Goal: Task Accomplishment & Management: Use online tool/utility

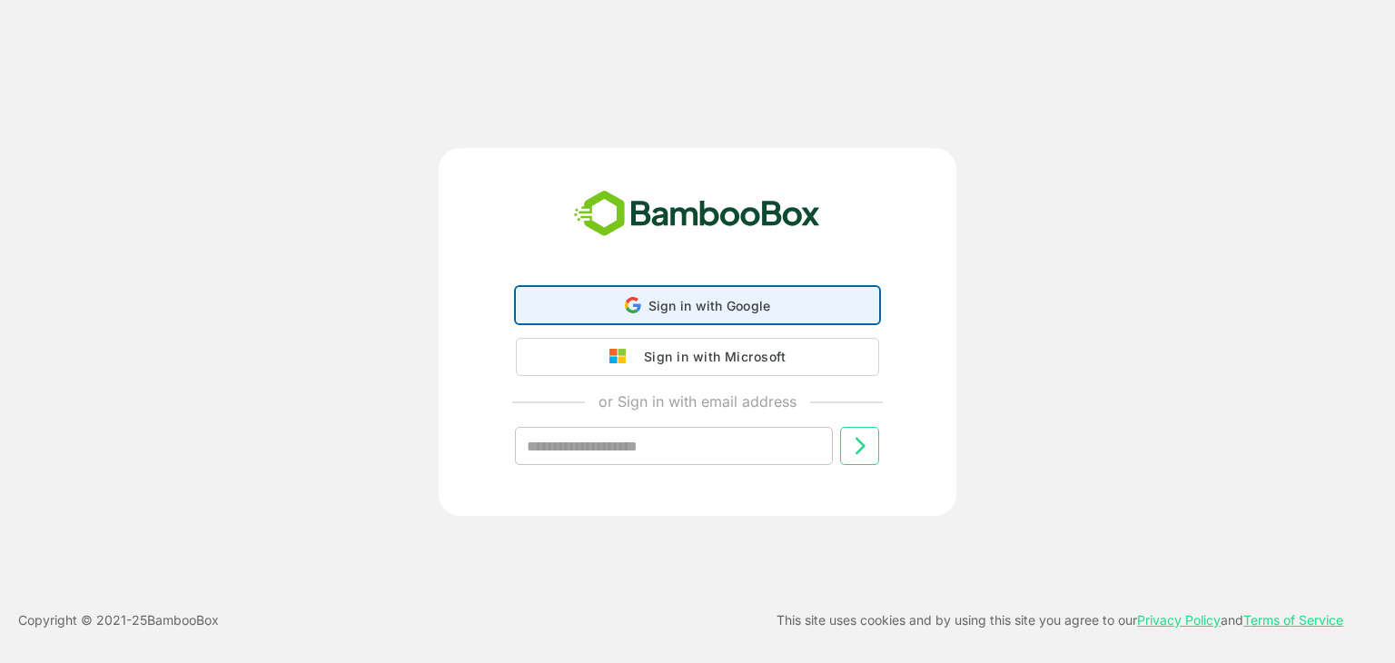
click at [638, 303] on icon at bounding box center [633, 305] width 16 height 16
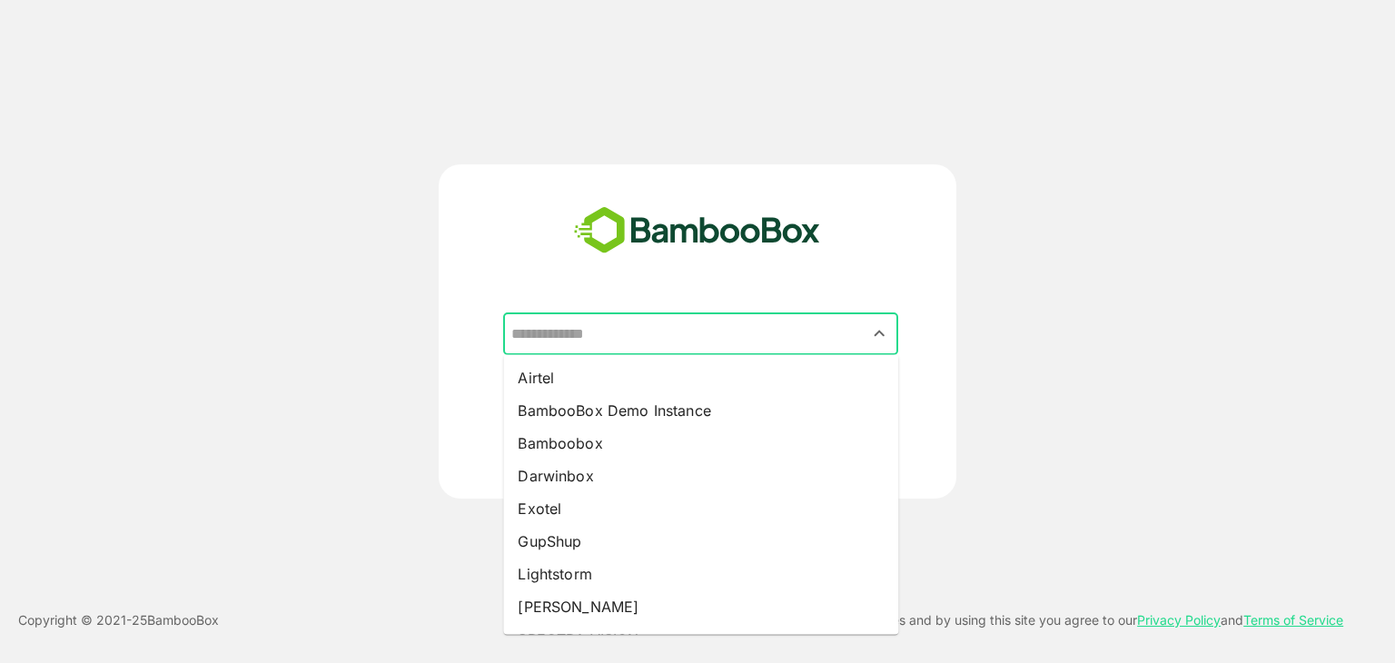
click at [603, 333] on input "text" at bounding box center [701, 334] width 388 height 35
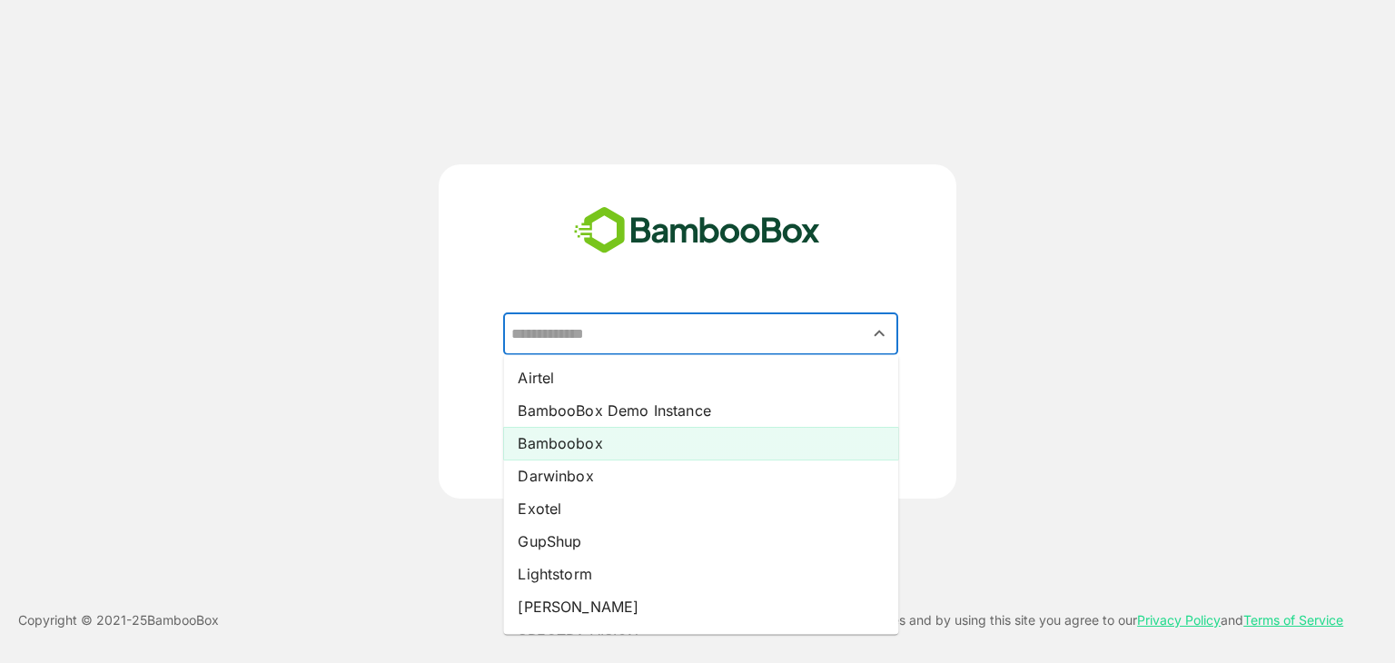
click at [581, 451] on li "Bamboobox" at bounding box center [700, 443] width 395 height 33
type input "*********"
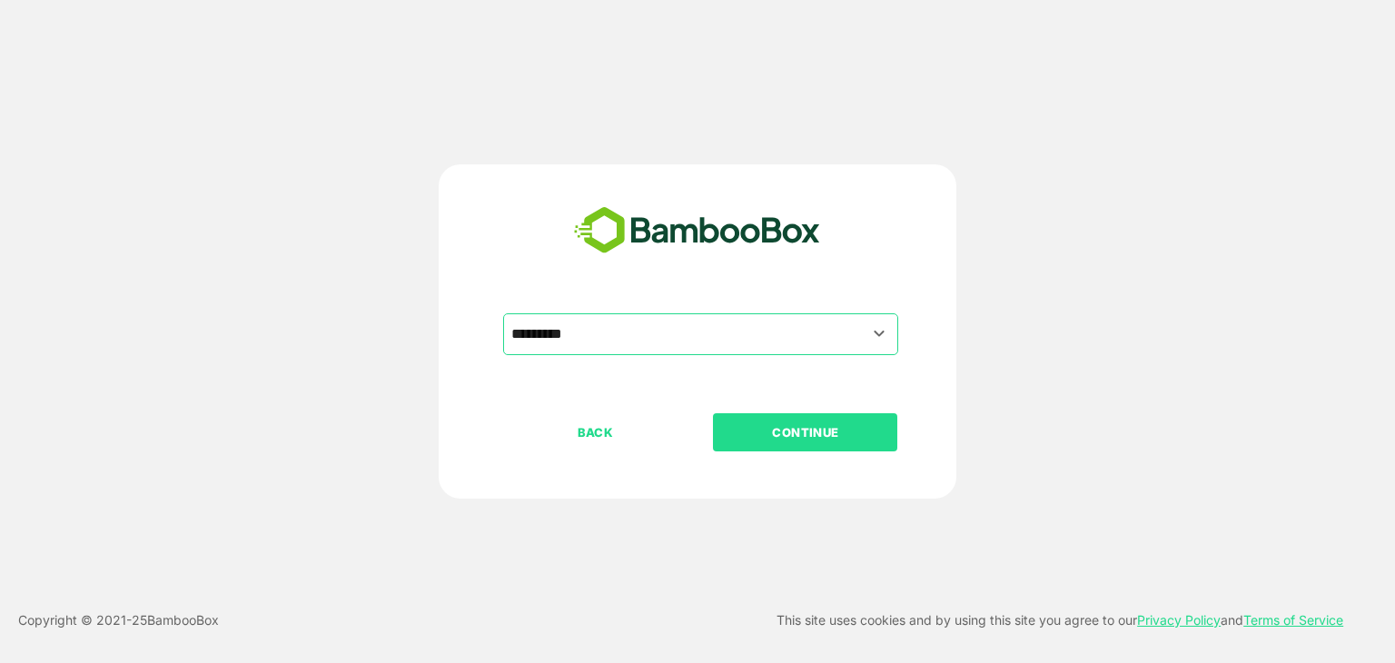
click at [810, 430] on p "CONTINUE" at bounding box center [806, 432] width 182 height 20
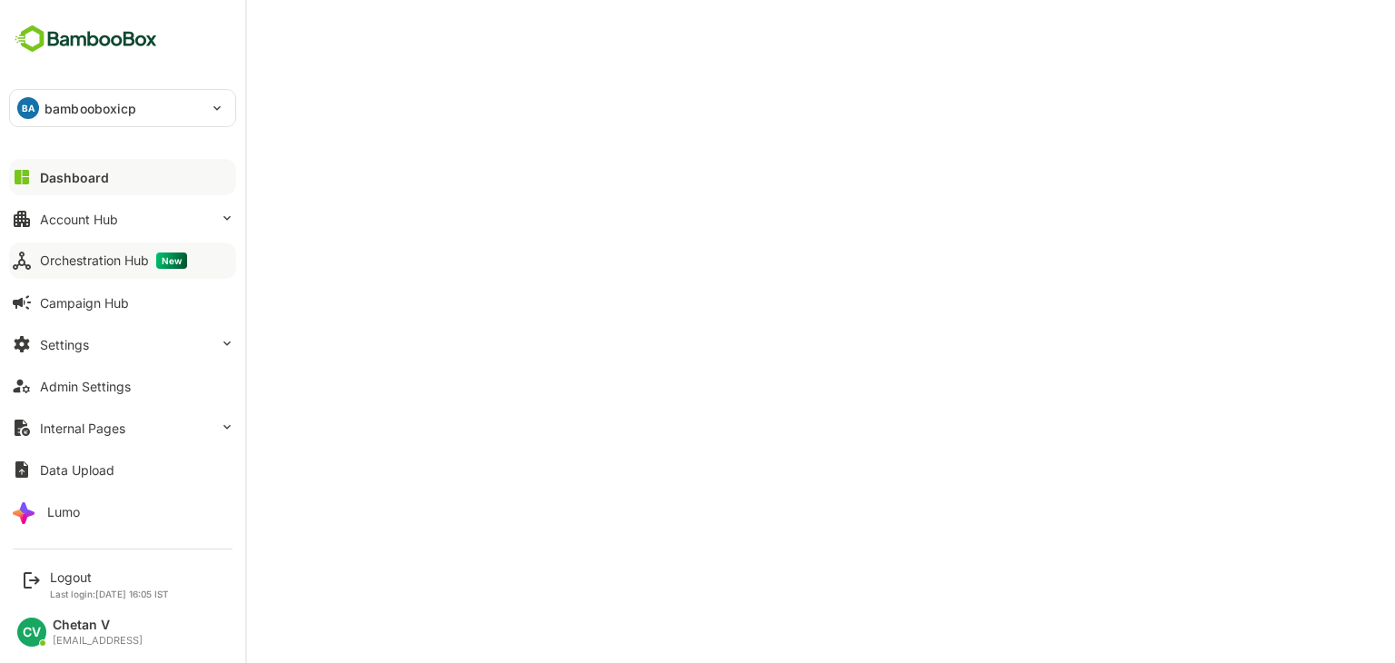
click at [64, 263] on div "Orchestration Hub New" at bounding box center [113, 261] width 147 height 16
click at [64, 572] on div "Logout" at bounding box center [109, 577] width 119 height 15
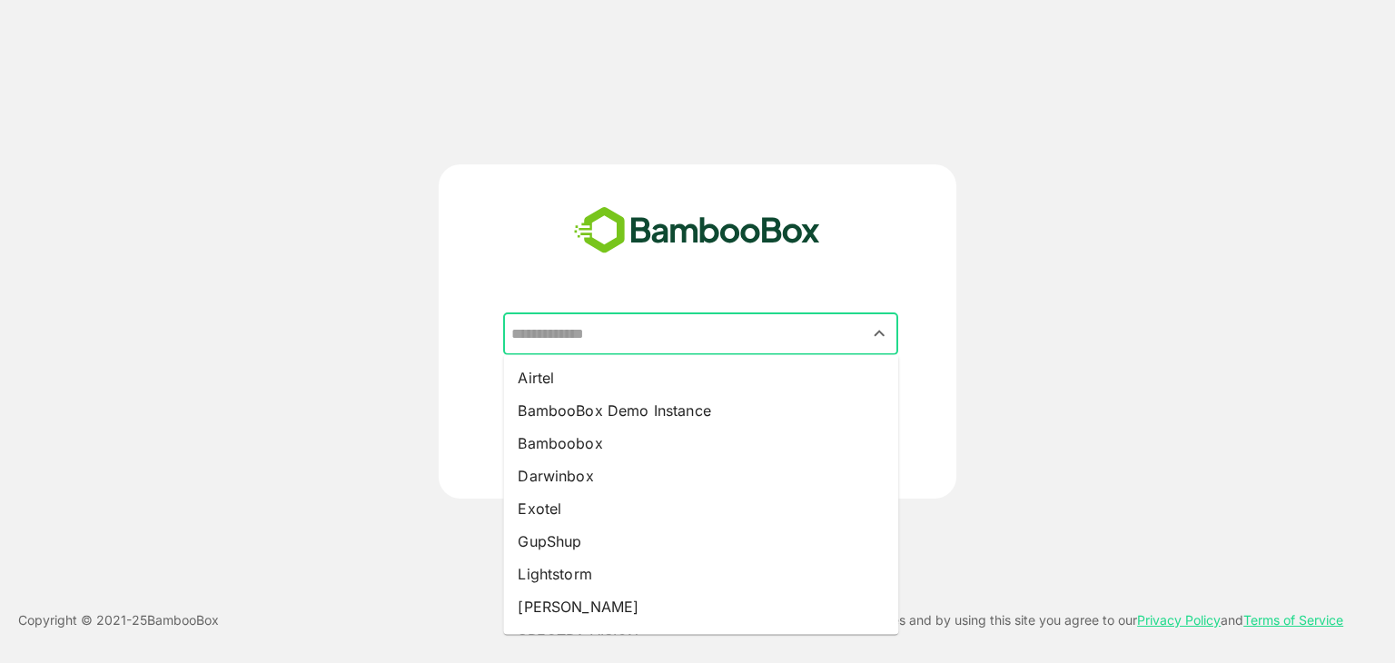
click at [649, 345] on input "text" at bounding box center [701, 334] width 388 height 35
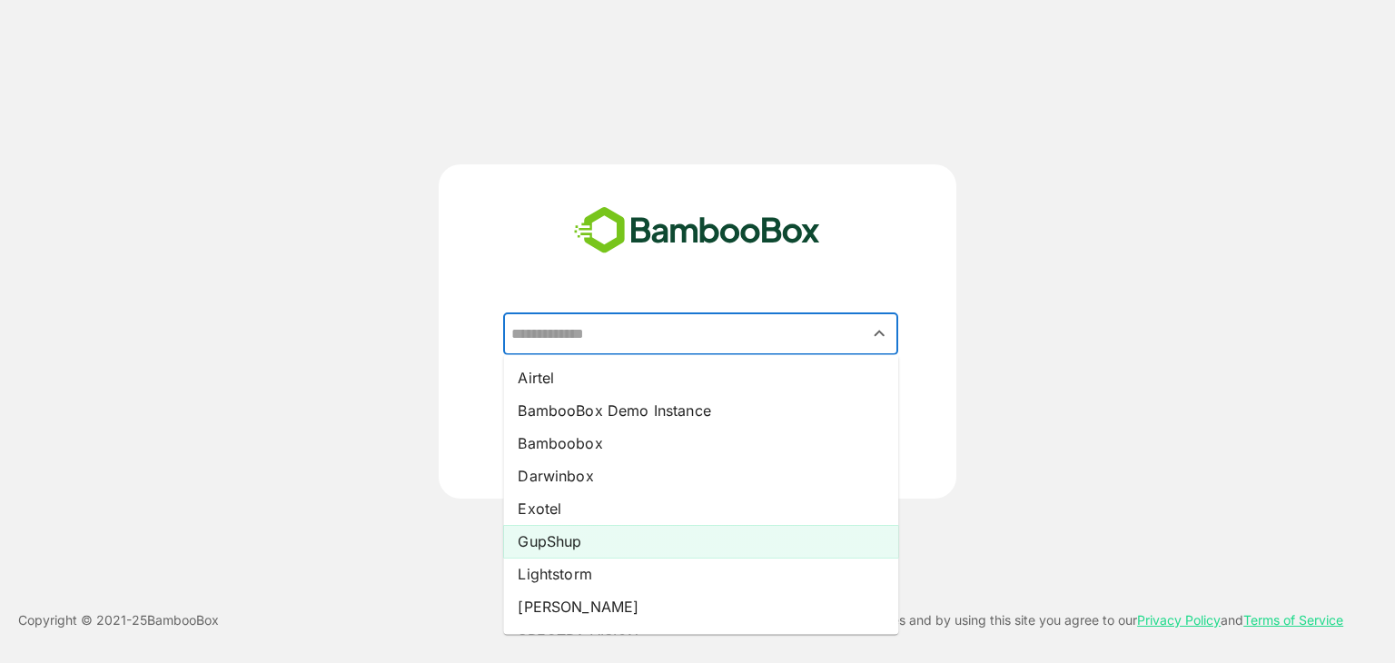
click at [592, 538] on li "GupShup" at bounding box center [700, 541] width 395 height 33
type input "*******"
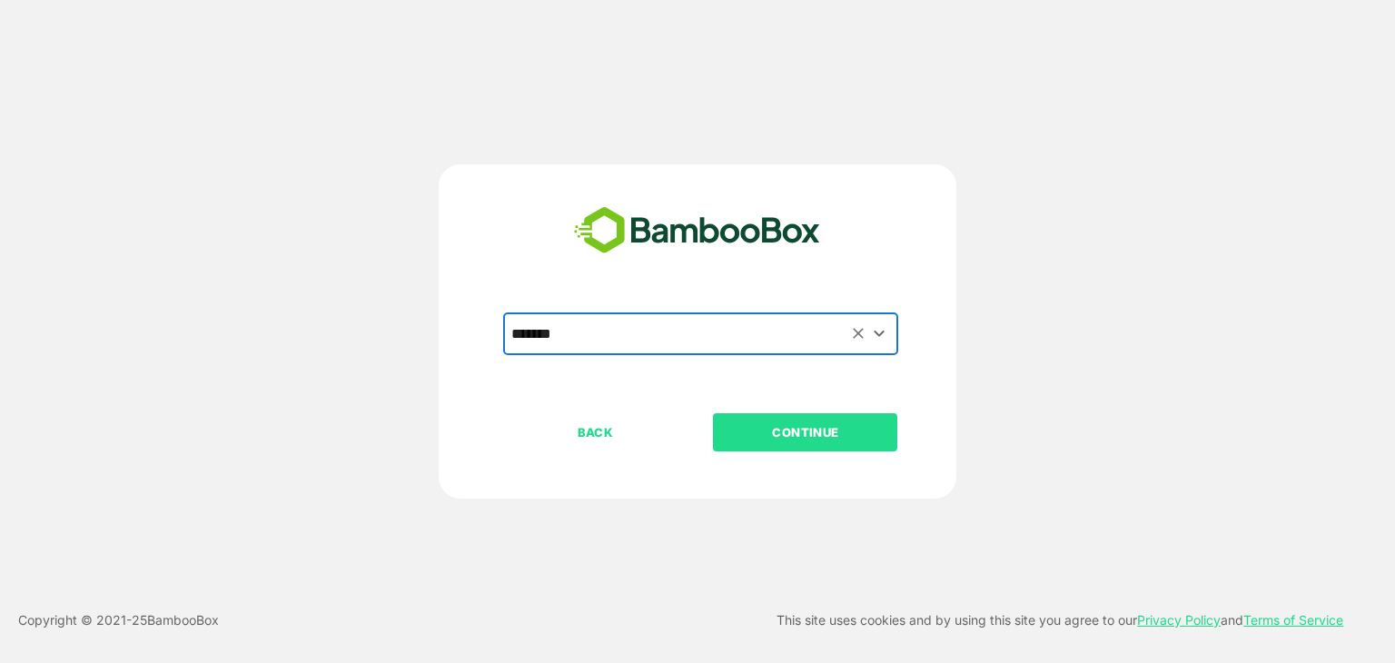
click at [789, 435] on p "CONTINUE" at bounding box center [806, 432] width 182 height 20
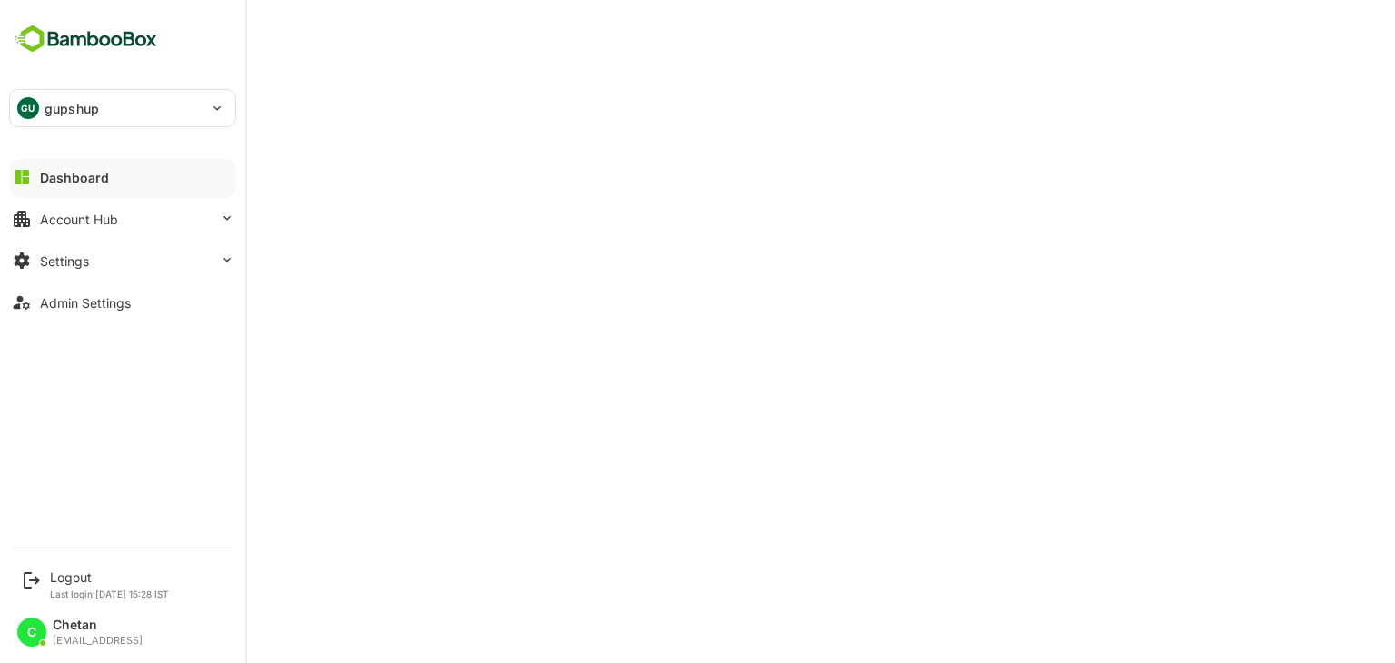
click at [98, 237] on div "Dashboard Account Hub Settings Admin Settings" at bounding box center [122, 239] width 245 height 167
click at [105, 212] on div "Account Hub" at bounding box center [79, 219] width 78 height 15
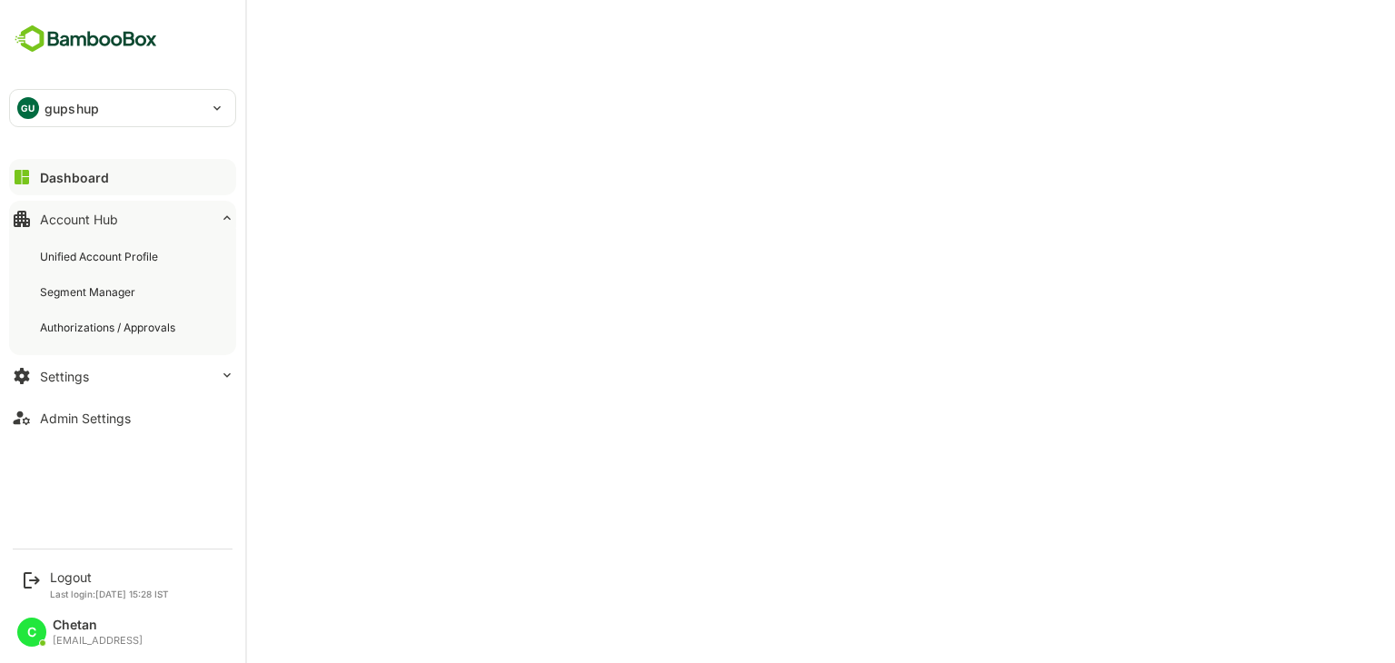
click at [105, 212] on div "Account Hub" at bounding box center [79, 219] width 78 height 15
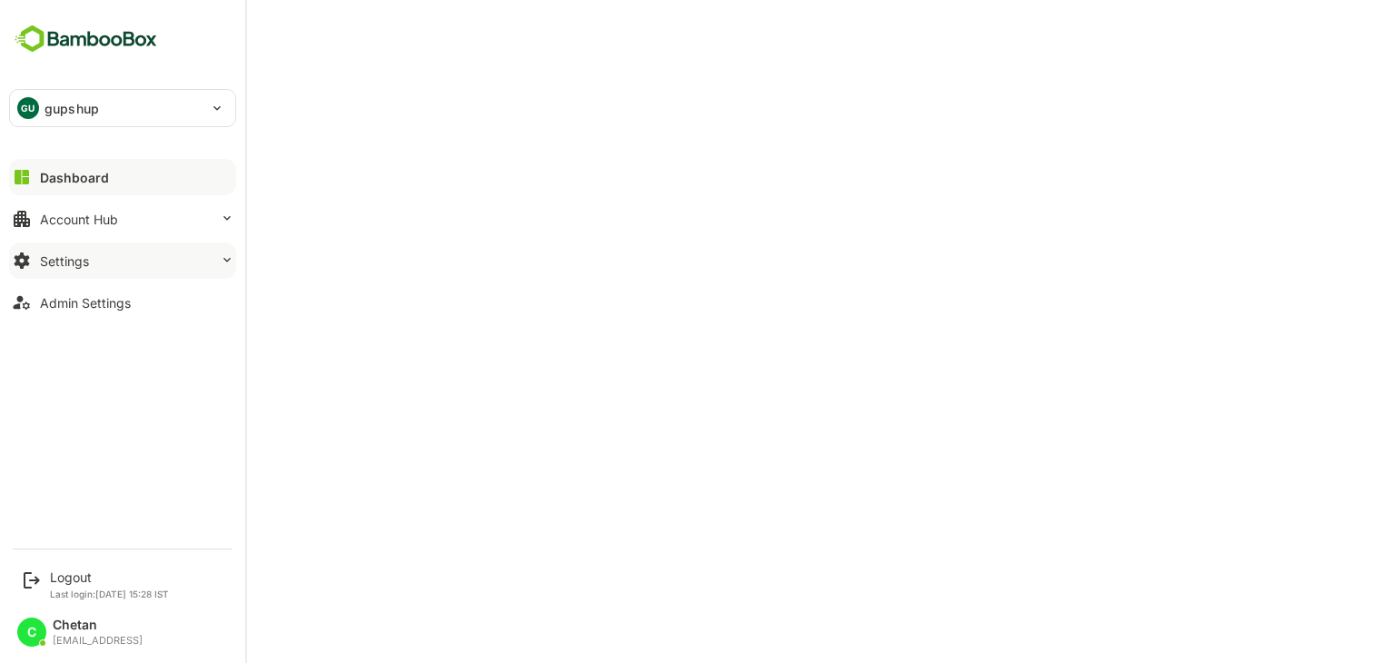
click at [91, 253] on button "Settings" at bounding box center [122, 261] width 227 height 36
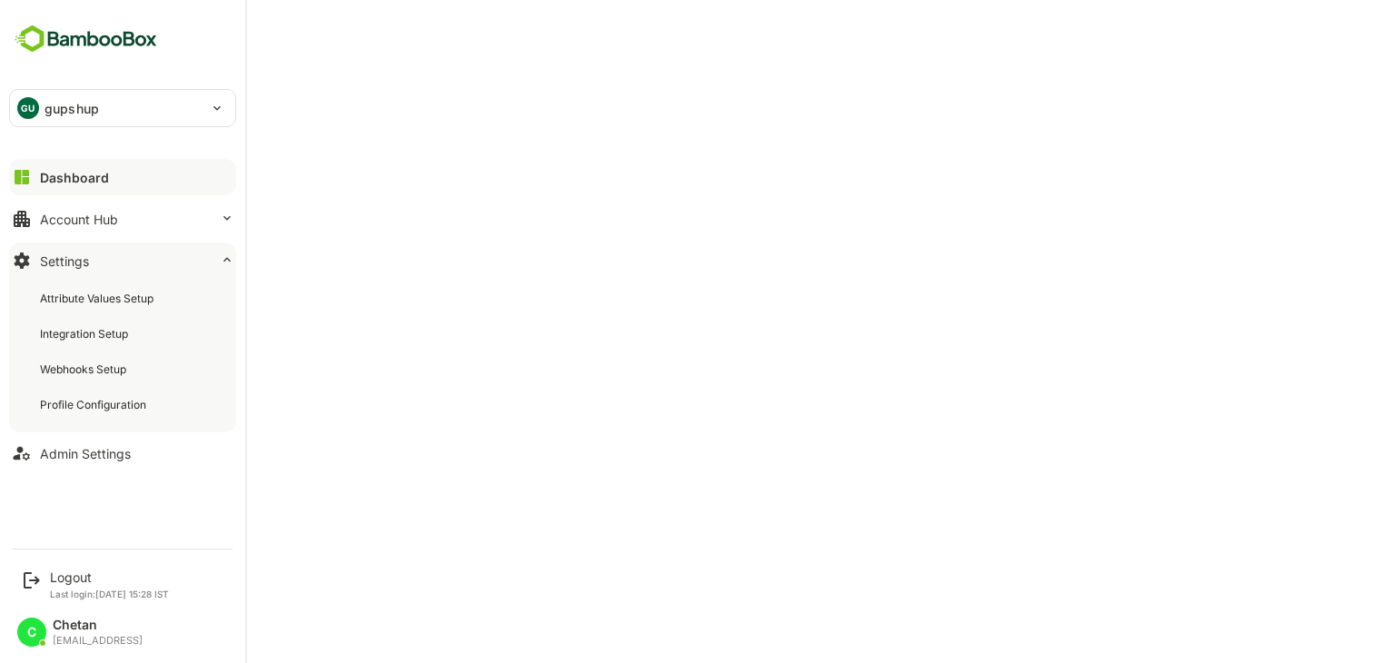
click at [73, 258] on div "Settings" at bounding box center [64, 260] width 49 height 15
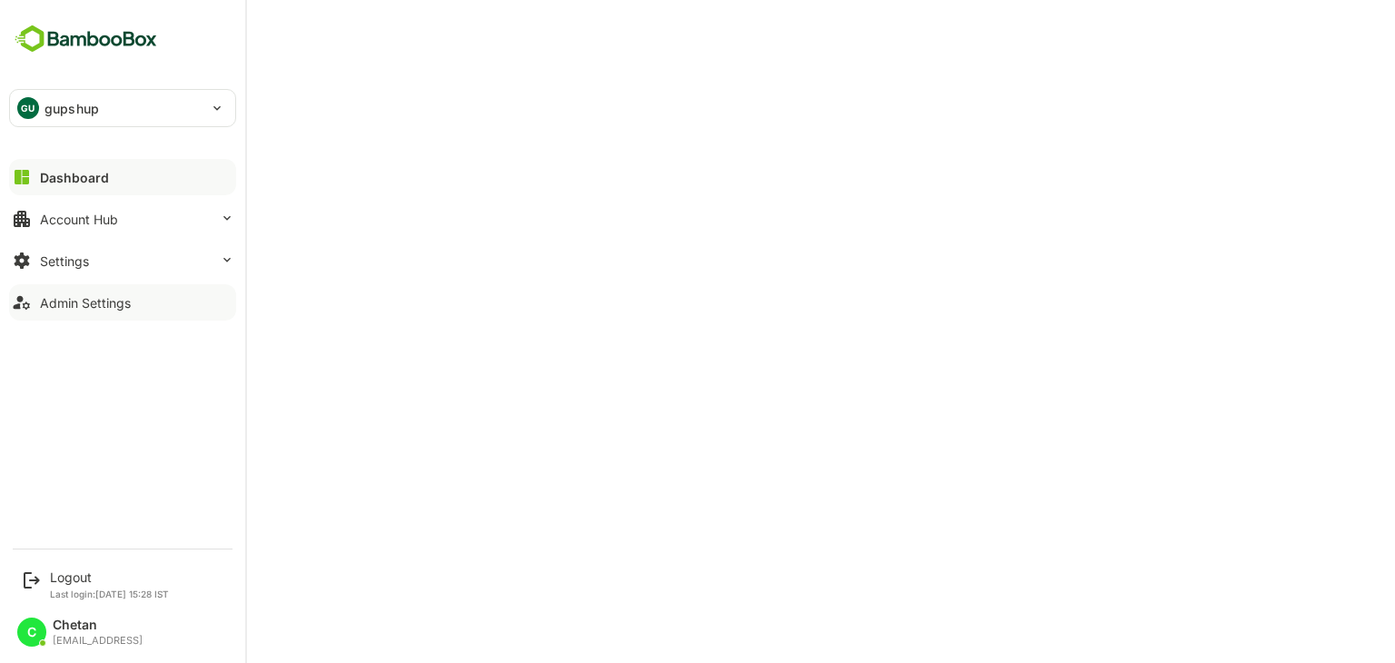
click at [106, 296] on div "Admin Settings" at bounding box center [85, 302] width 91 height 15
click at [65, 572] on div "Logout" at bounding box center [109, 577] width 119 height 15
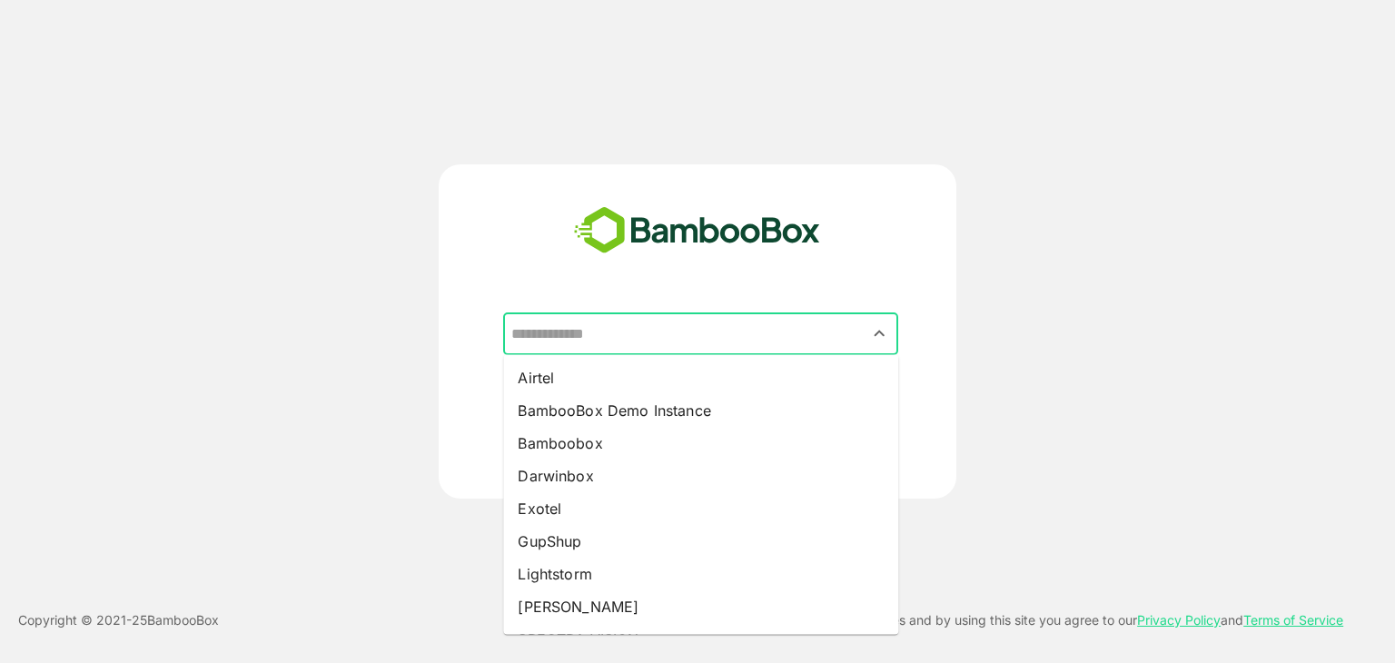
click at [632, 332] on input "text" at bounding box center [701, 334] width 388 height 35
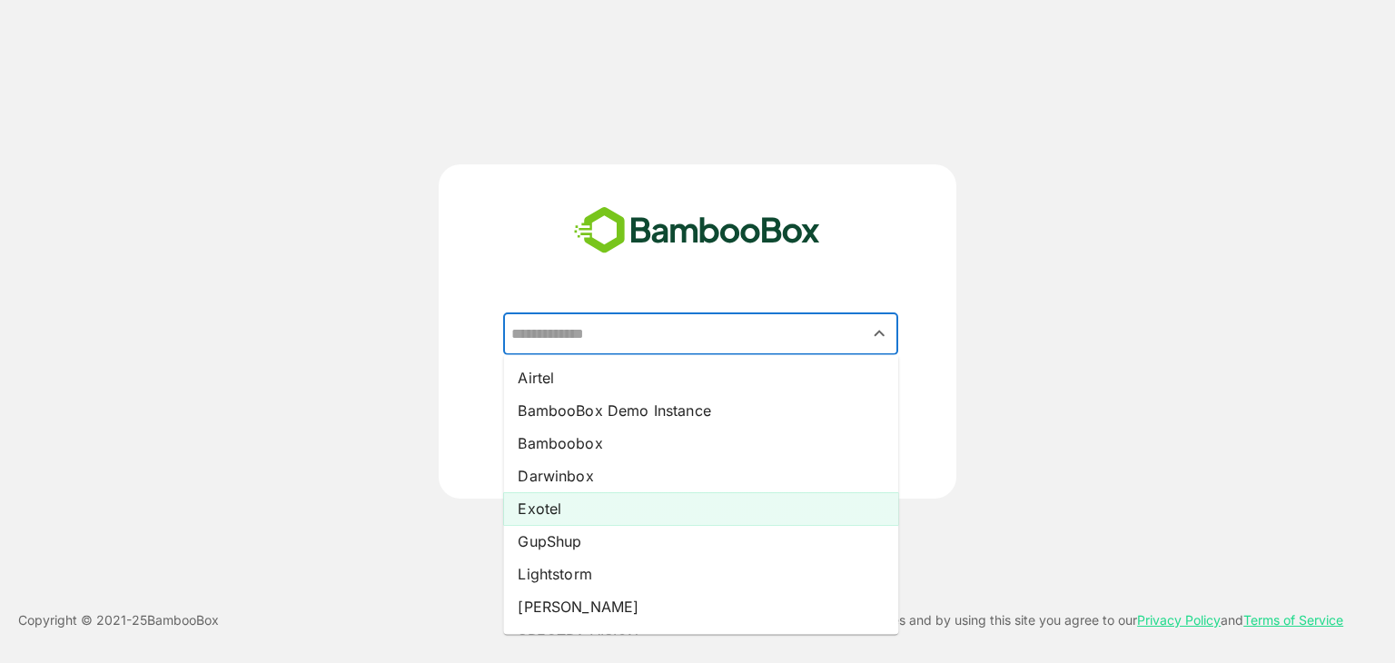
scroll to position [15, 0]
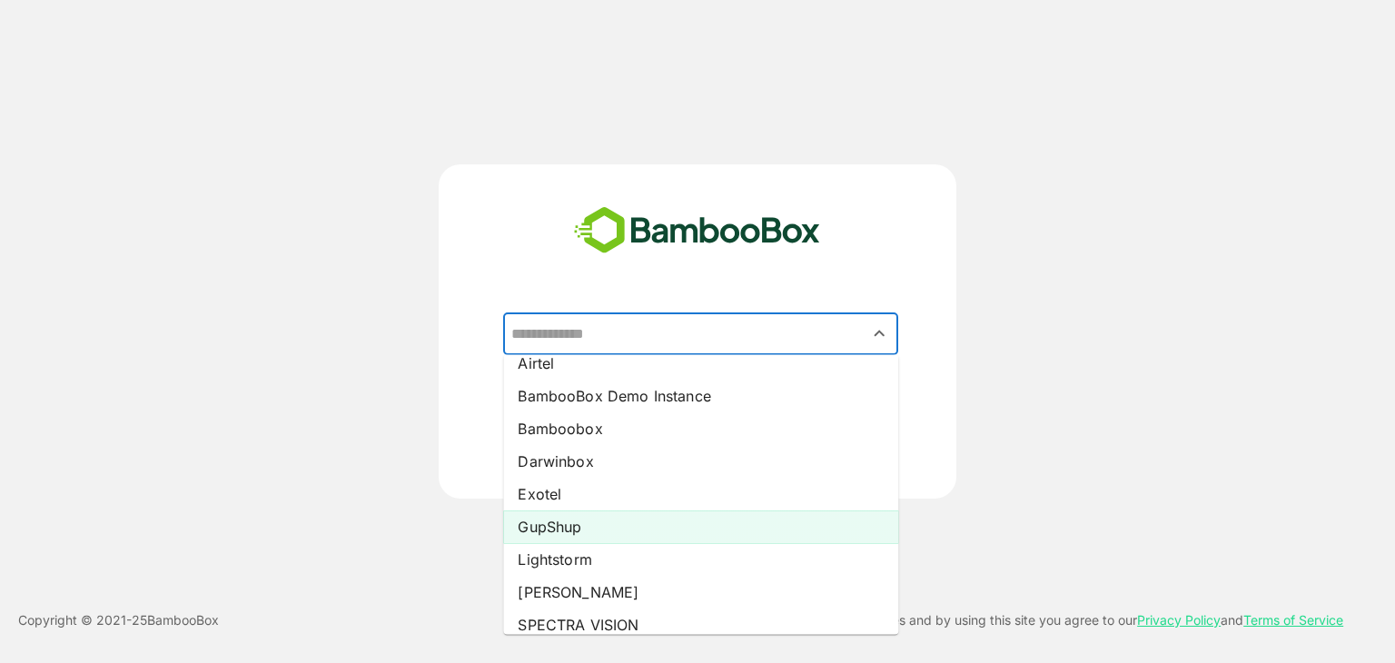
click at [573, 528] on li "GupShup" at bounding box center [700, 527] width 395 height 33
type input "*******"
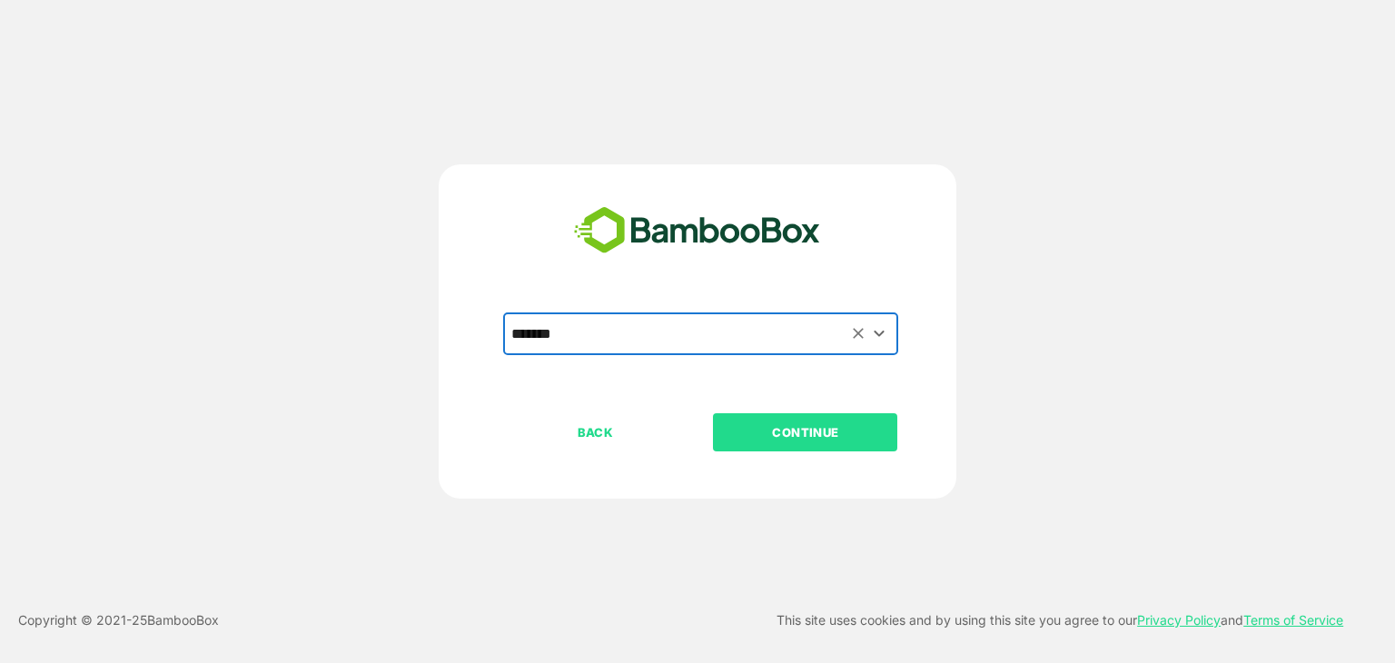
click at [814, 438] on p "CONTINUE" at bounding box center [806, 432] width 182 height 20
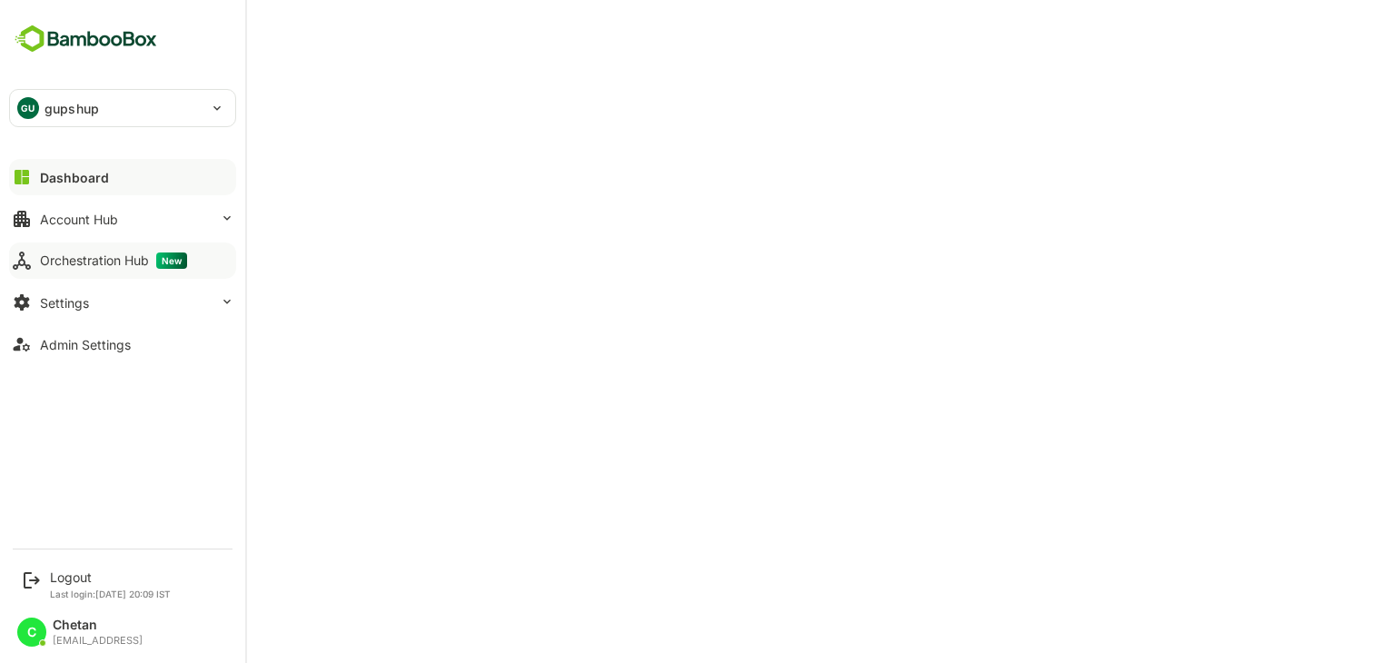
click at [80, 255] on div "Orchestration Hub New" at bounding box center [113, 261] width 147 height 16
click at [73, 106] on p "gupshup" at bounding box center [72, 108] width 55 height 19
click at [476, 90] on div at bounding box center [697, 331] width 1395 height 663
